Goal: Navigation & Orientation: Find specific page/section

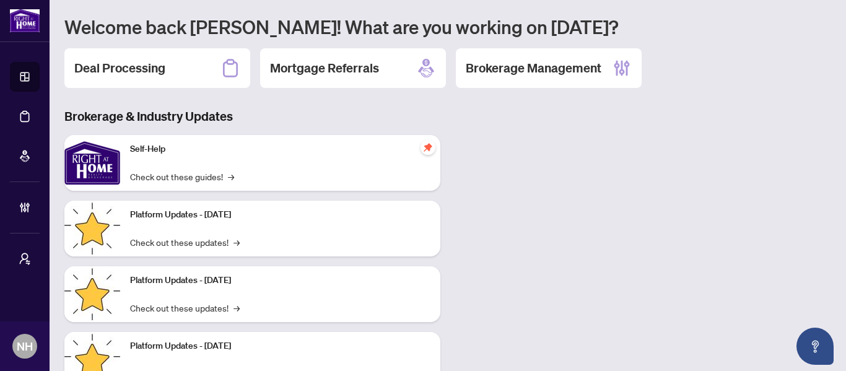
drag, startPoint x: 138, startPoint y: 82, endPoint x: 156, endPoint y: 77, distance: 19.2
click at [138, 82] on div "Deal Processing" at bounding box center [157, 68] width 186 height 40
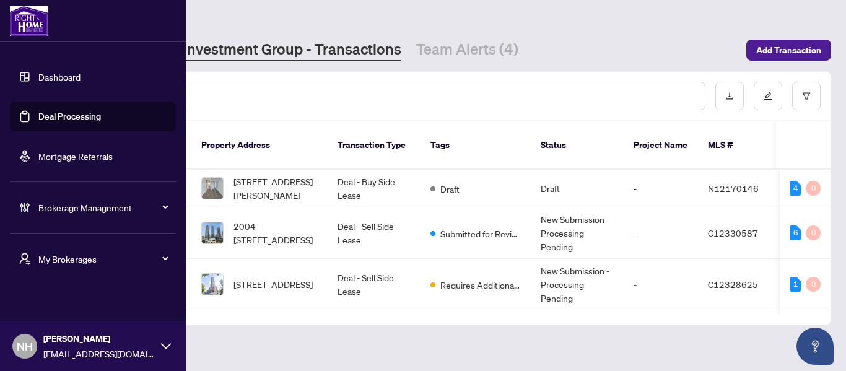
click at [68, 263] on span "My Brokerages" at bounding box center [102, 259] width 129 height 14
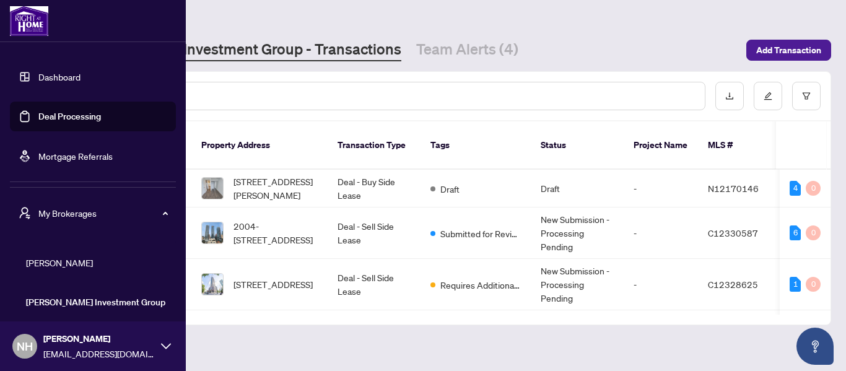
click at [72, 266] on span "[PERSON_NAME]" at bounding box center [96, 263] width 141 height 14
